Goal: Navigation & Orientation: Find specific page/section

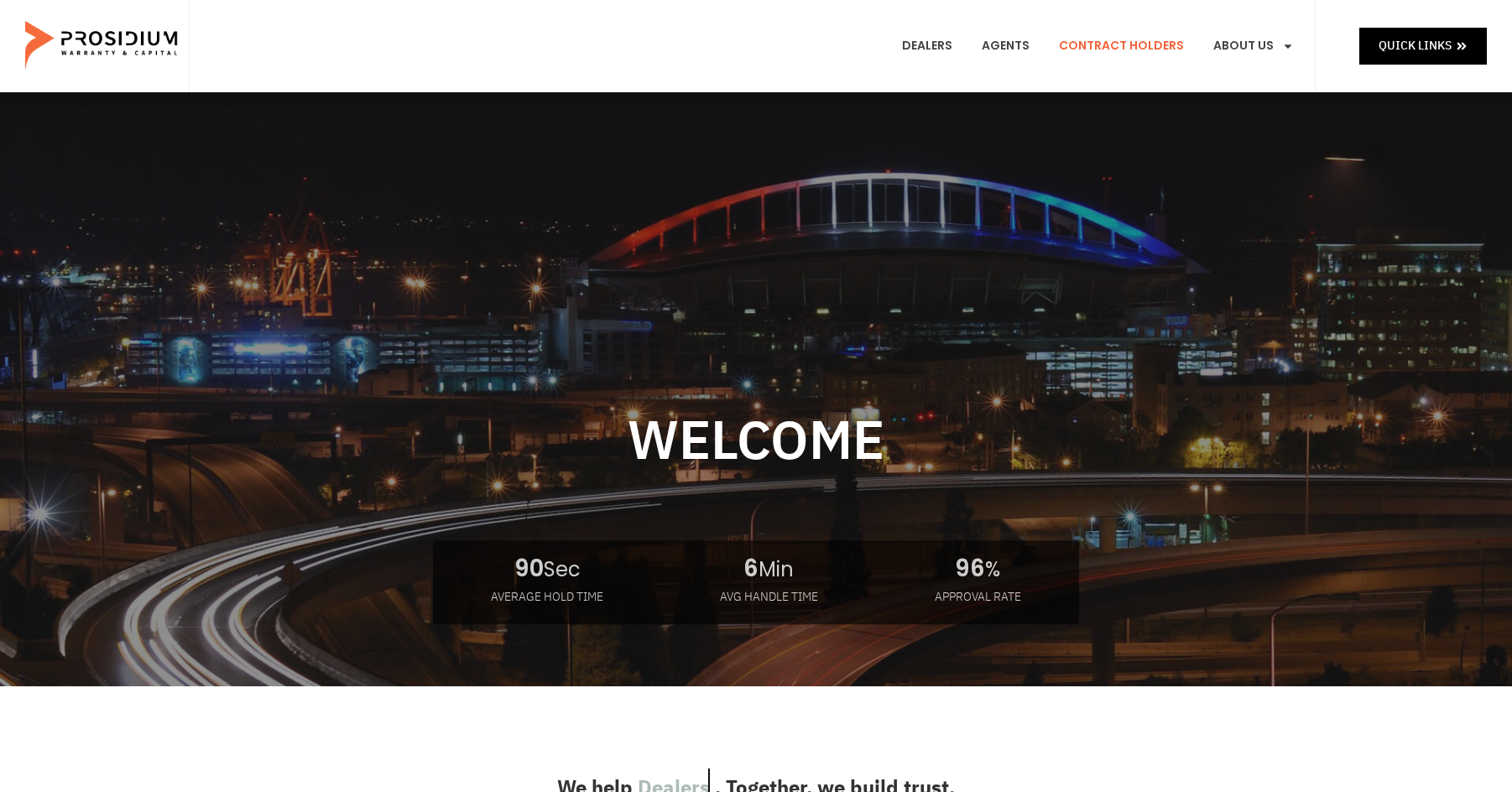
click at [1127, 36] on link "Contract Holders" at bounding box center [1122, 46] width 150 height 62
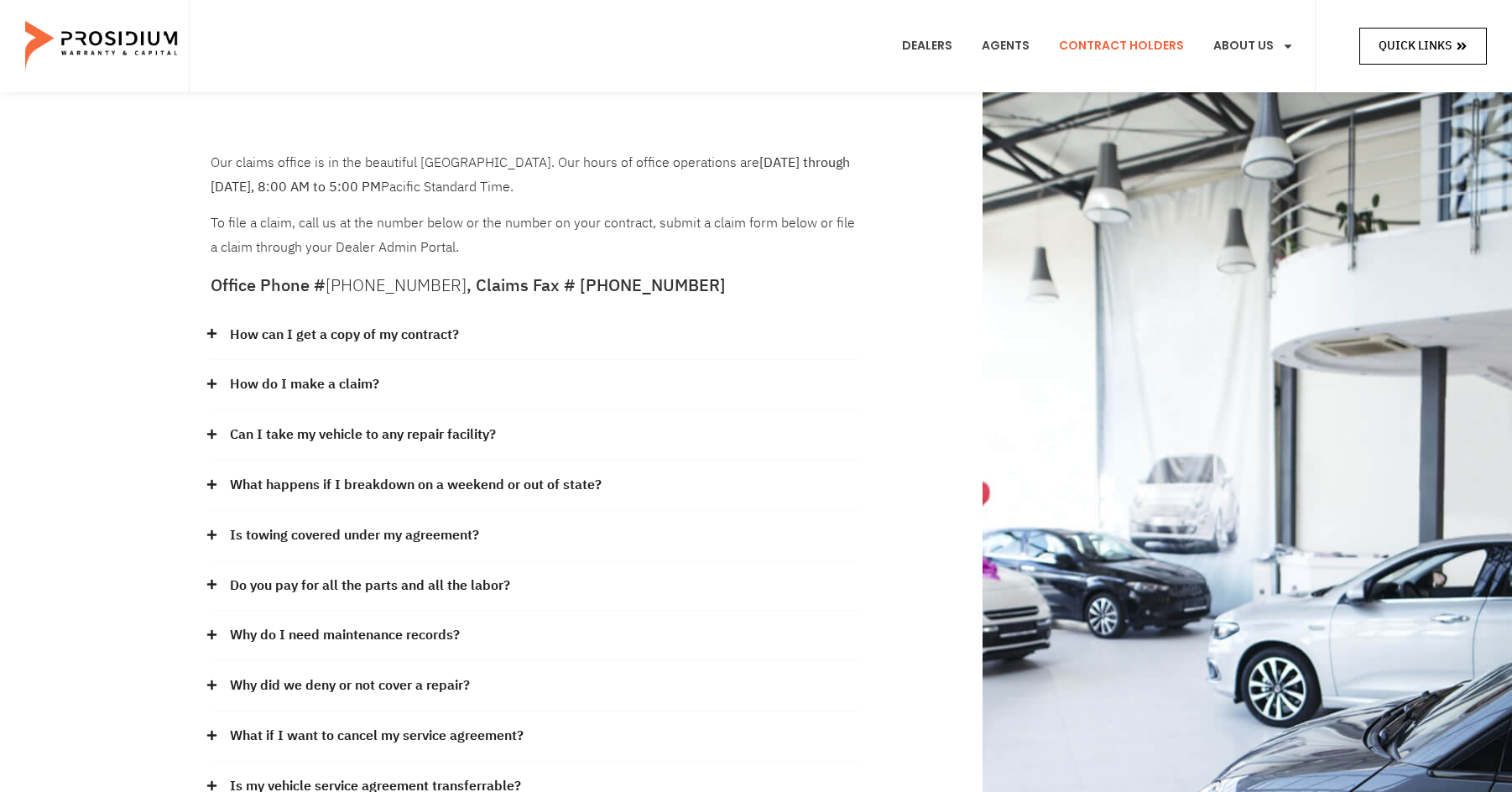
click at [1415, 52] on span "Quick Links" at bounding box center [1415, 46] width 73 height 21
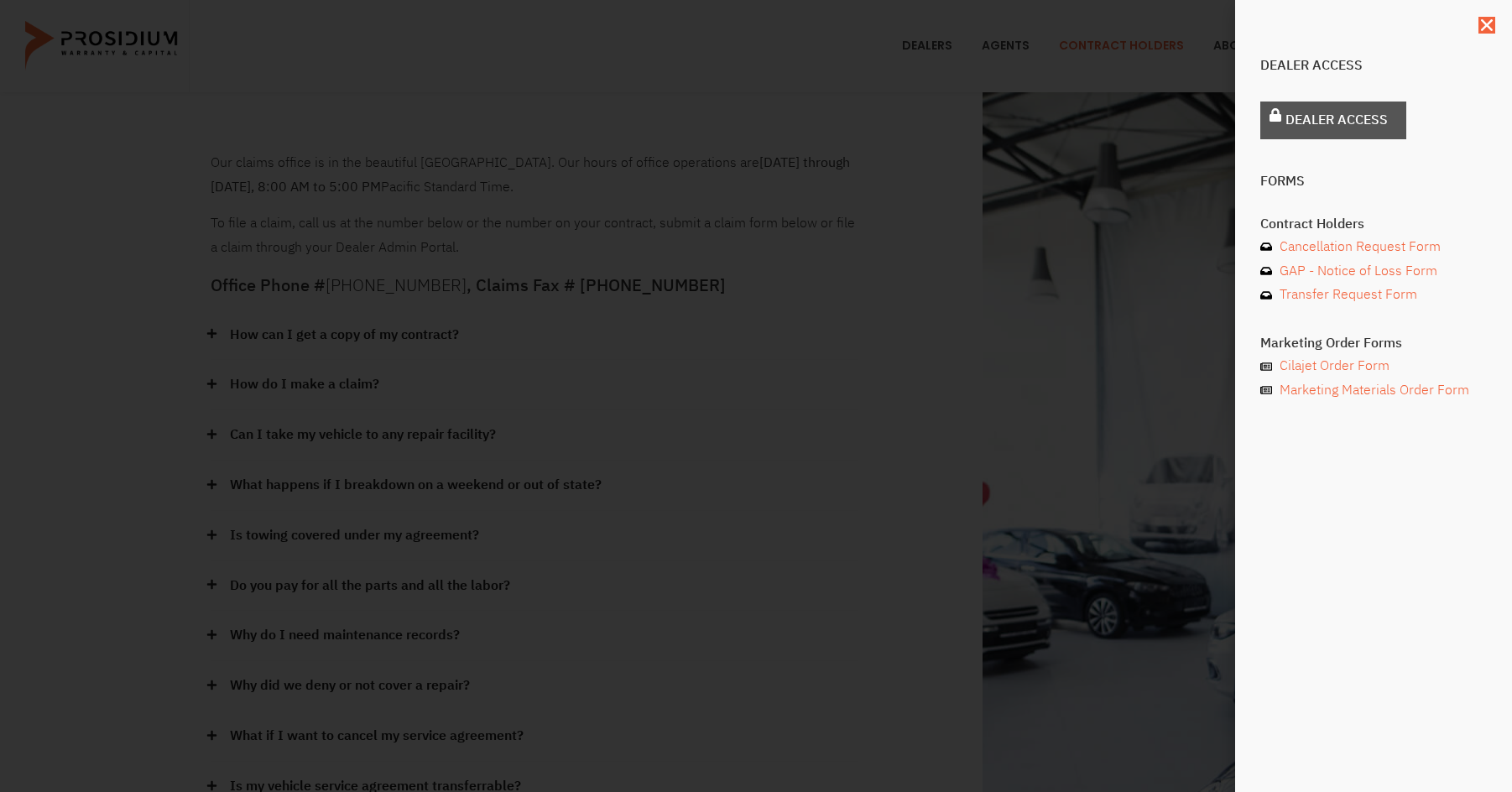
click at [1331, 99] on div "Dealer Access Dealer Access Forms Contract Holders Cancellation Request Form GA…" at bounding box center [1373, 243] width 226 height 386
click at [1333, 120] on span "Dealer Access" at bounding box center [1336, 120] width 102 height 24
